Goal: Task Accomplishment & Management: Complete application form

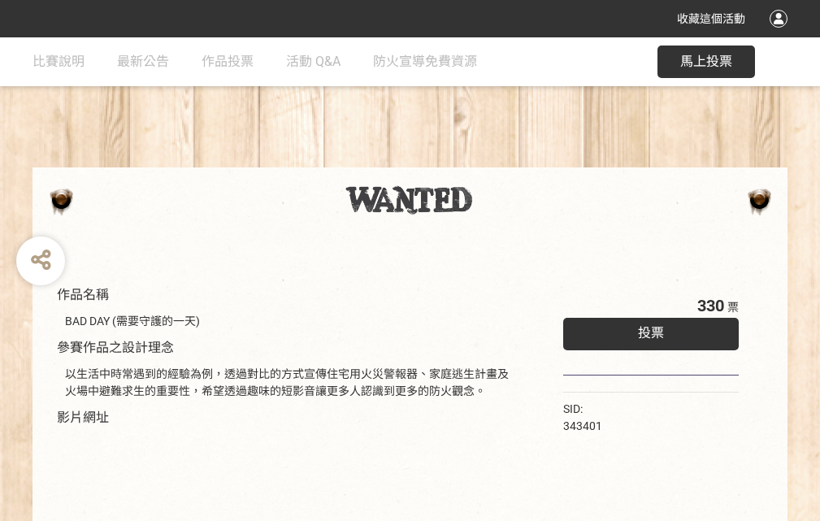
click at [781, 34] on div "收藏這個活動" at bounding box center [410, 18] width 820 height 37
click at [508, 160] on div "作品名稱 BAD DAY (需要守護的一天) 參賽作品之設計理念 以生活中時常遇到的經驗為例，透過對比的方式宣傳住宅用火災警報器、家庭逃生計畫及火場中避難求生…" at bounding box center [410, 378] width 820 height 683
click at [647, 329] on span "投票" at bounding box center [651, 332] width 26 height 15
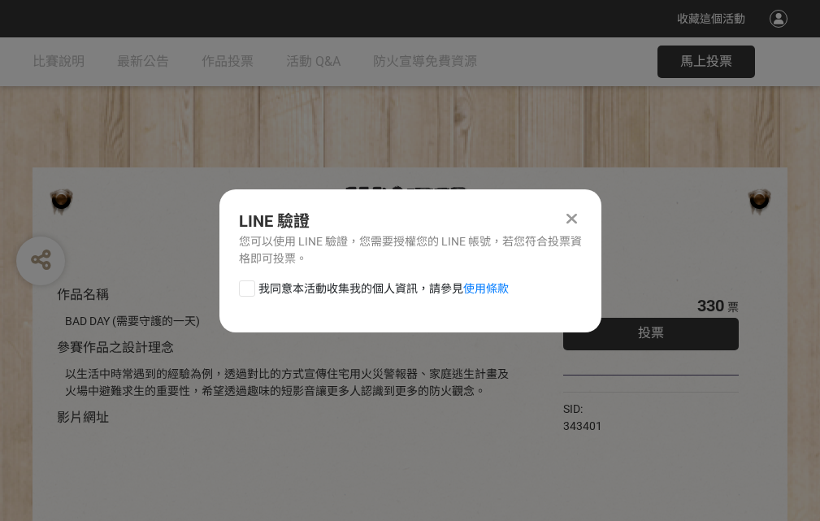
click at [245, 285] on div at bounding box center [247, 288] width 16 height 16
checkbox input "true"
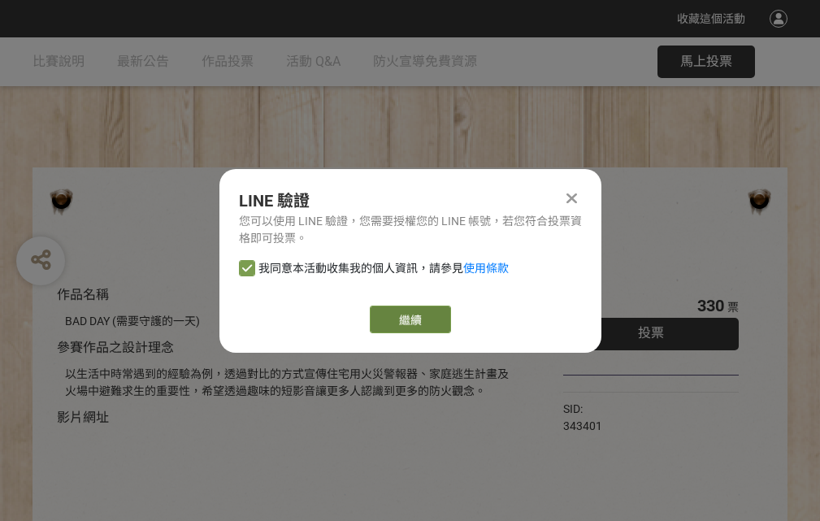
click at [409, 319] on link "繼續" at bounding box center [410, 319] width 81 height 28
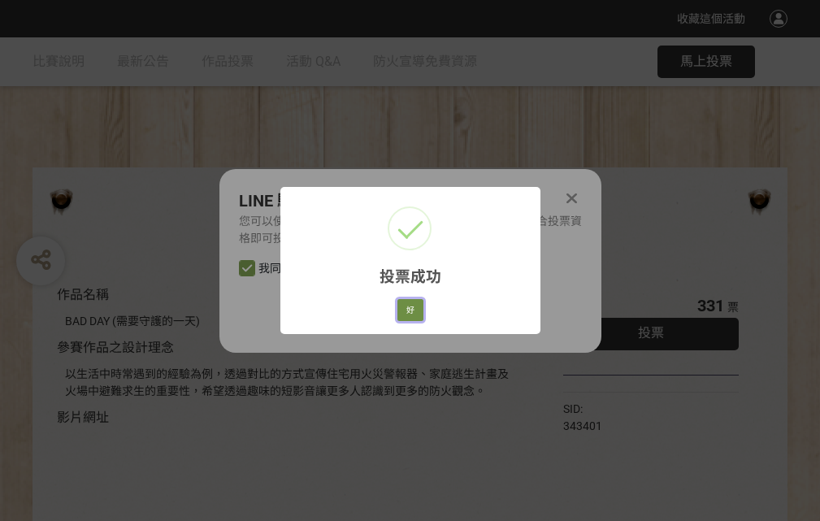
click at [405, 307] on button "好" at bounding box center [410, 310] width 26 height 23
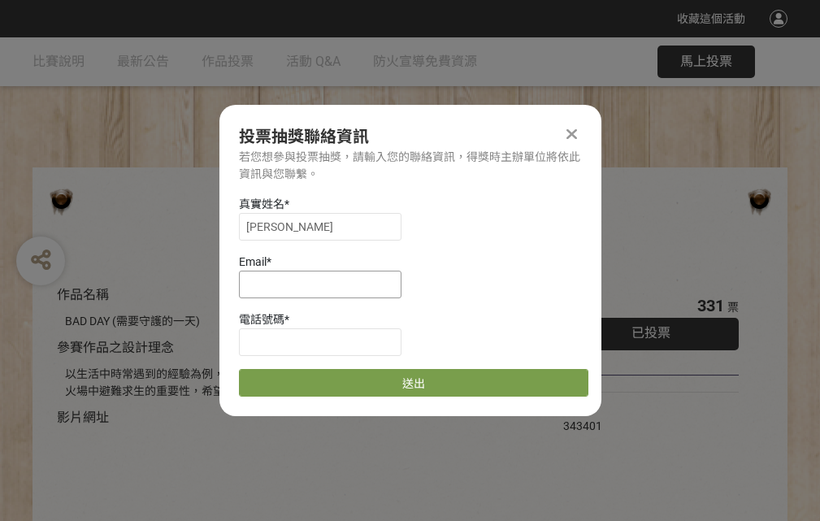
click at [325, 284] on input at bounding box center [320, 285] width 162 height 28
type input "[EMAIL_ADDRESS][DOMAIN_NAME]"
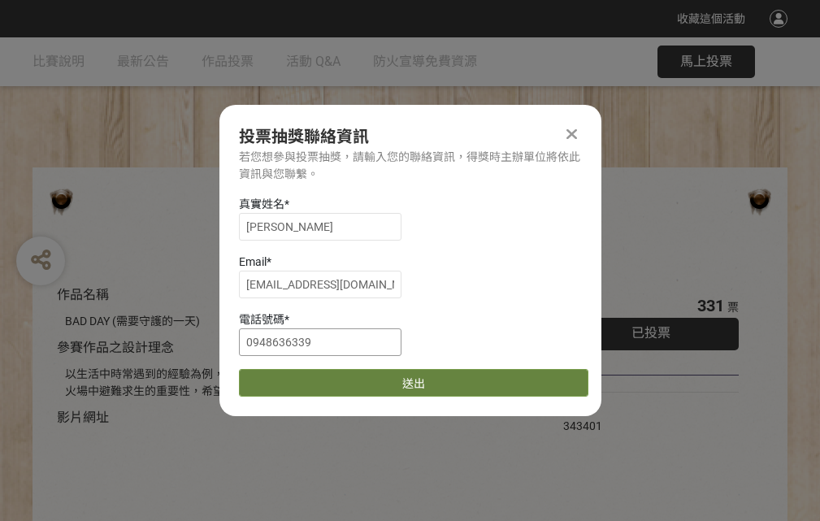
type input "0948636339"
click at [285, 377] on button "送出" at bounding box center [413, 383] width 349 height 28
